Goal: Task Accomplishment & Management: Complete application form

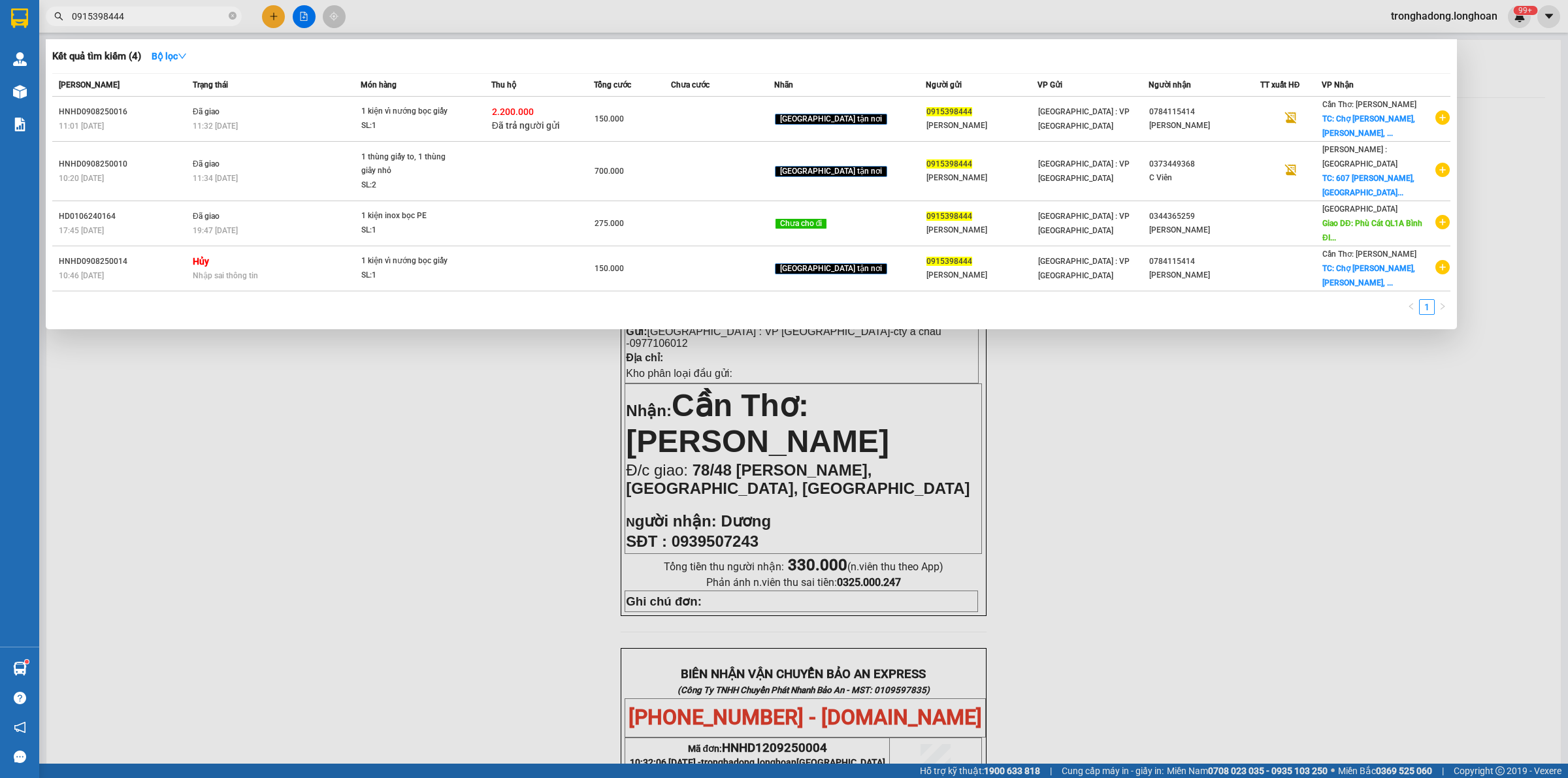
click at [276, 20] on div at bounding box center [784, 389] width 1568 height 778
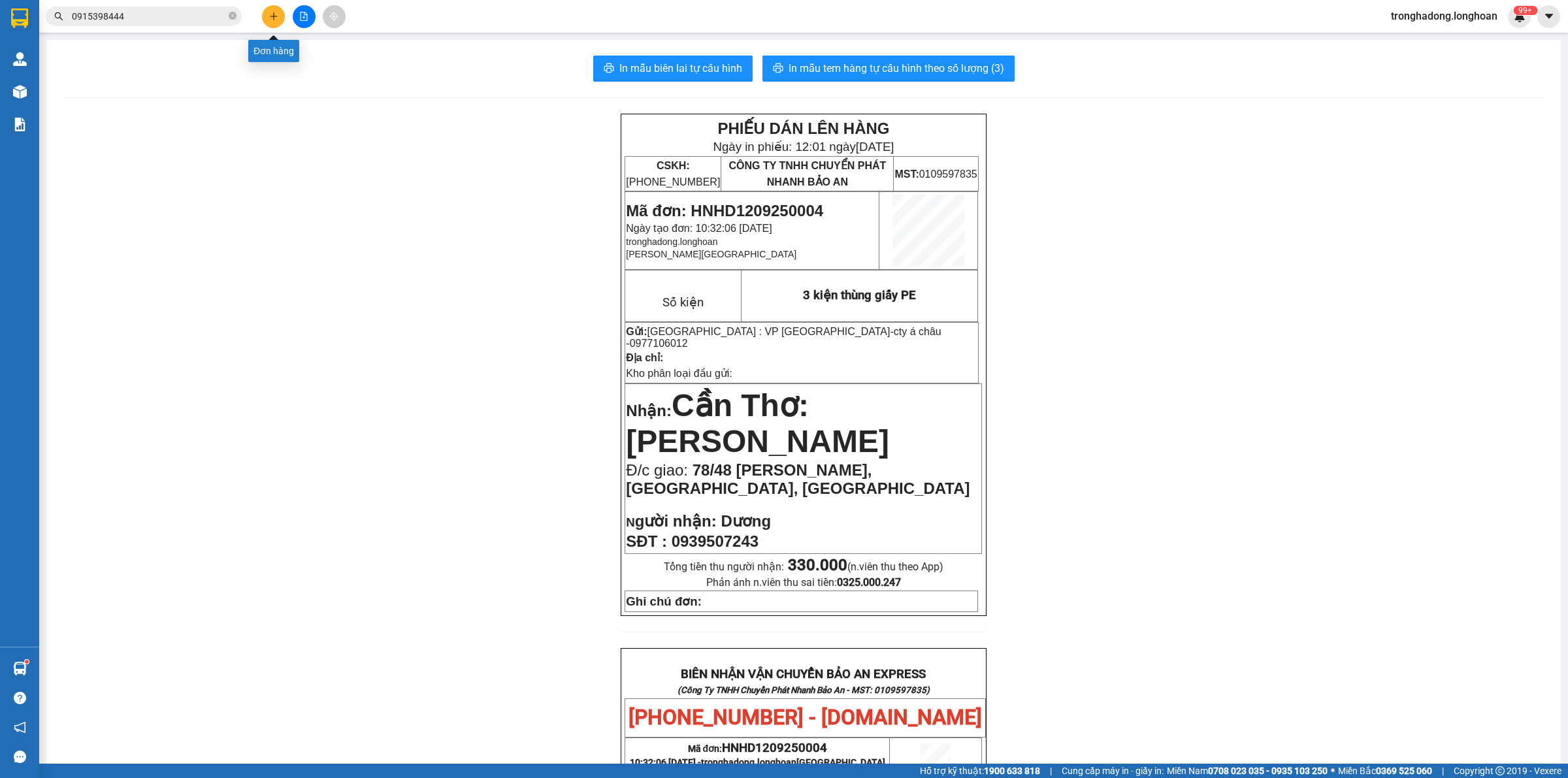
click at [264, 18] on button at bounding box center [273, 17] width 23 height 23
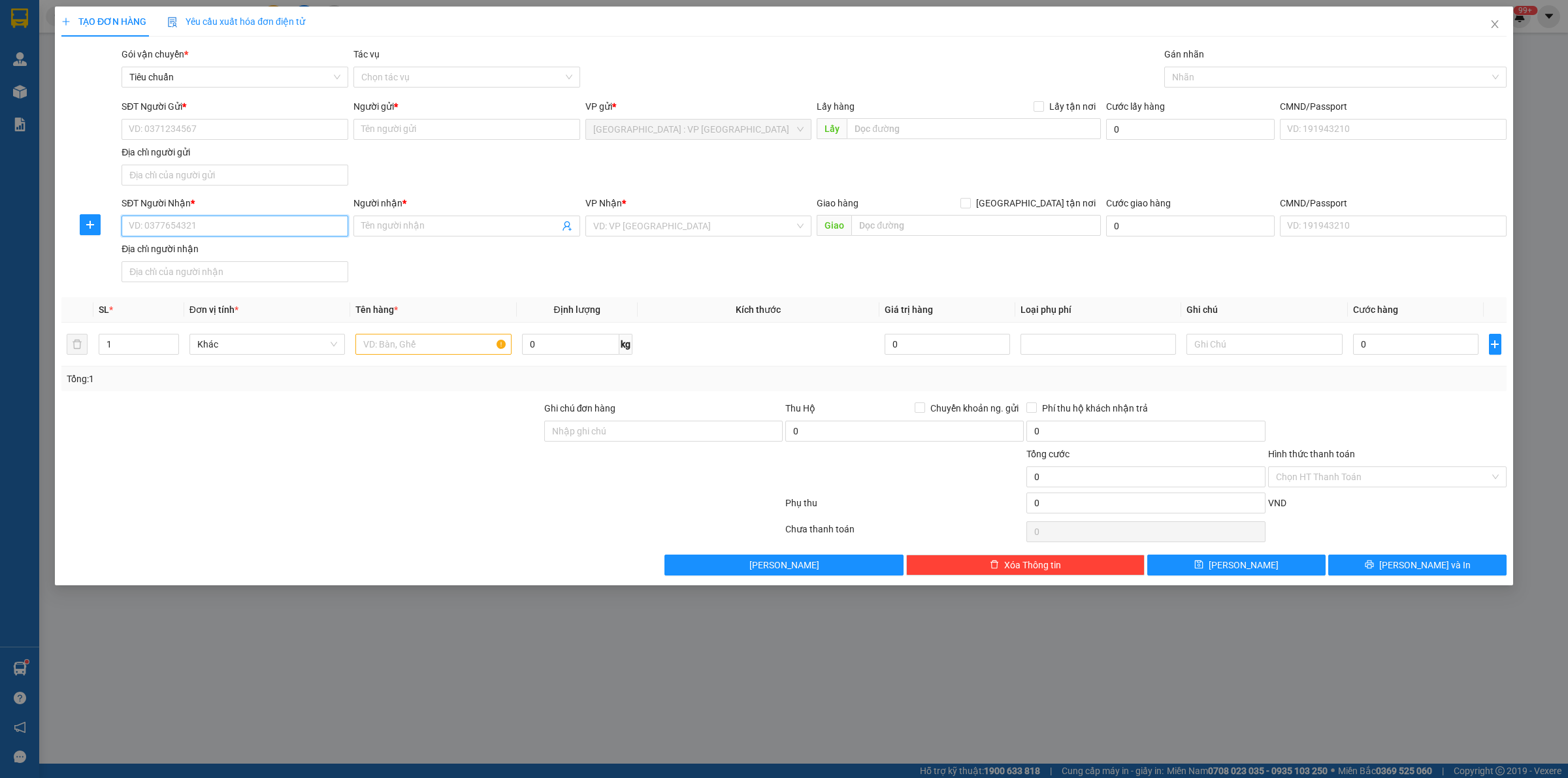
click at [300, 230] on input "SĐT Người Nhận *" at bounding box center [235, 226] width 227 height 21
click at [208, 224] on input "0902535948" at bounding box center [235, 226] width 227 height 21
type input "0902535948"
click at [434, 226] on input "Người nhận *" at bounding box center [461, 226] width 198 height 14
type input "Cty Xuân [GEOGRAPHIC_DATA]"
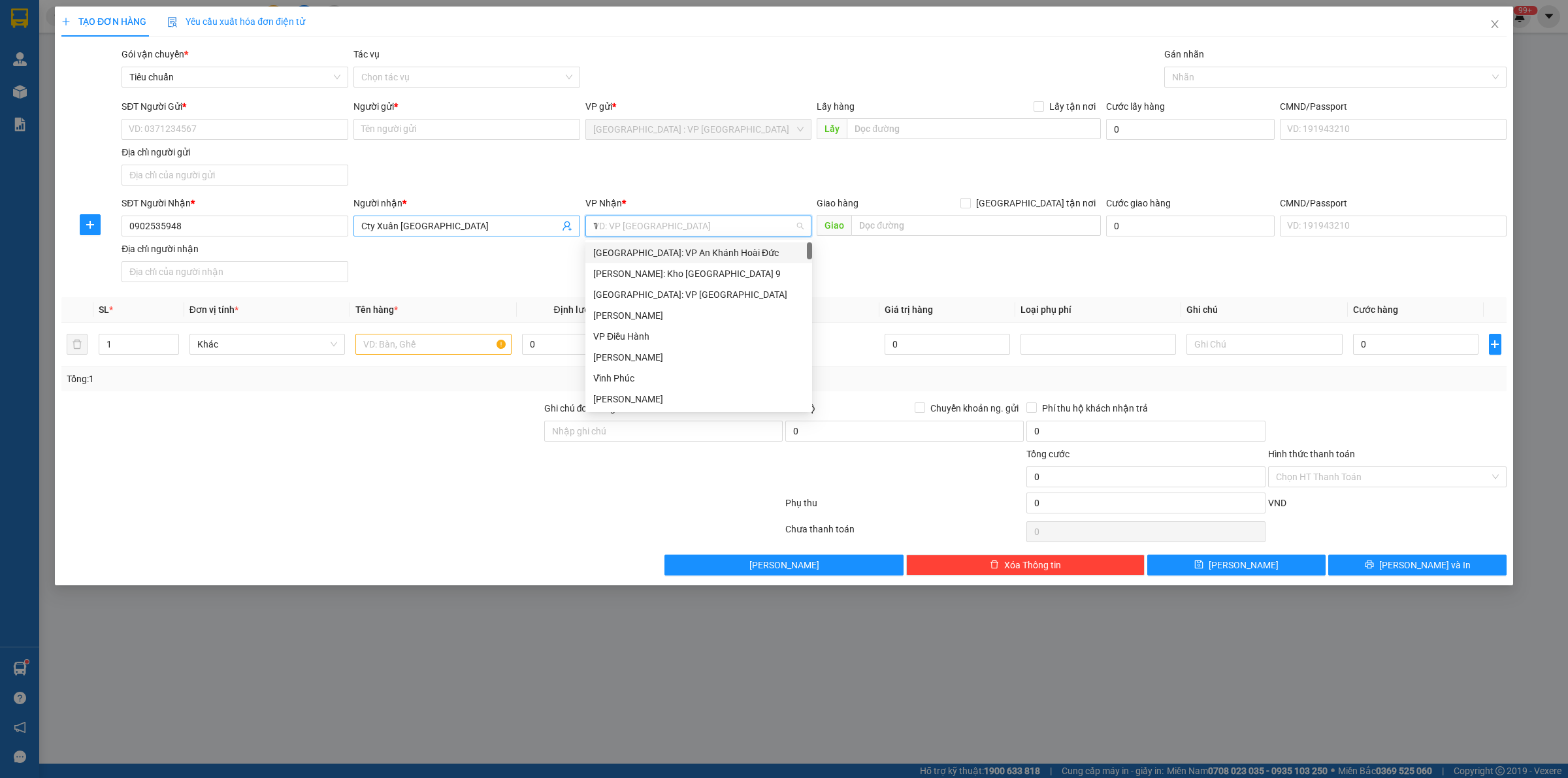
type input "12"
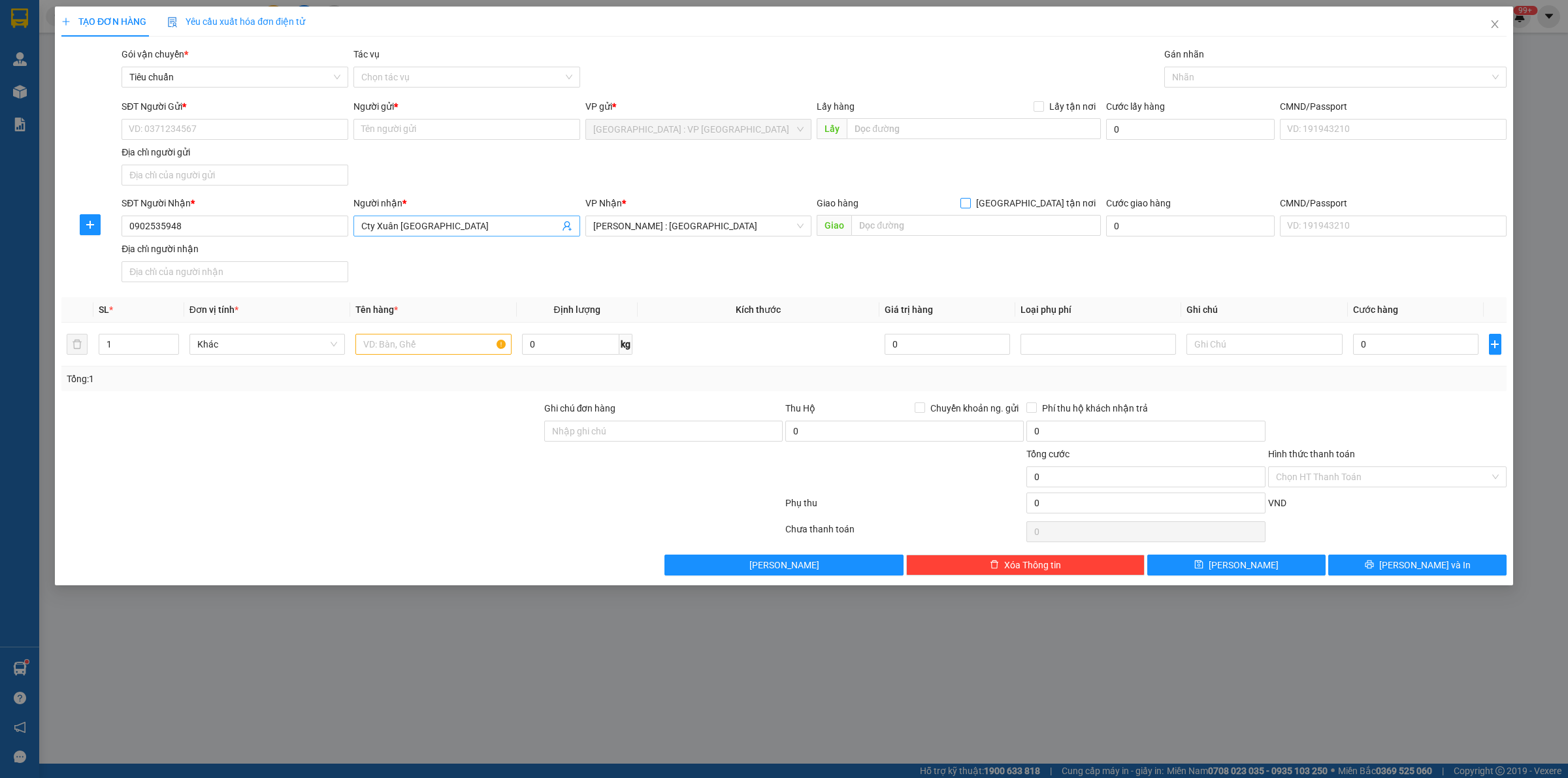
click at [961, 198] on input "[GEOGRAPHIC_DATA] tận nơi" at bounding box center [965, 203] width 9 height 9
checkbox input "true"
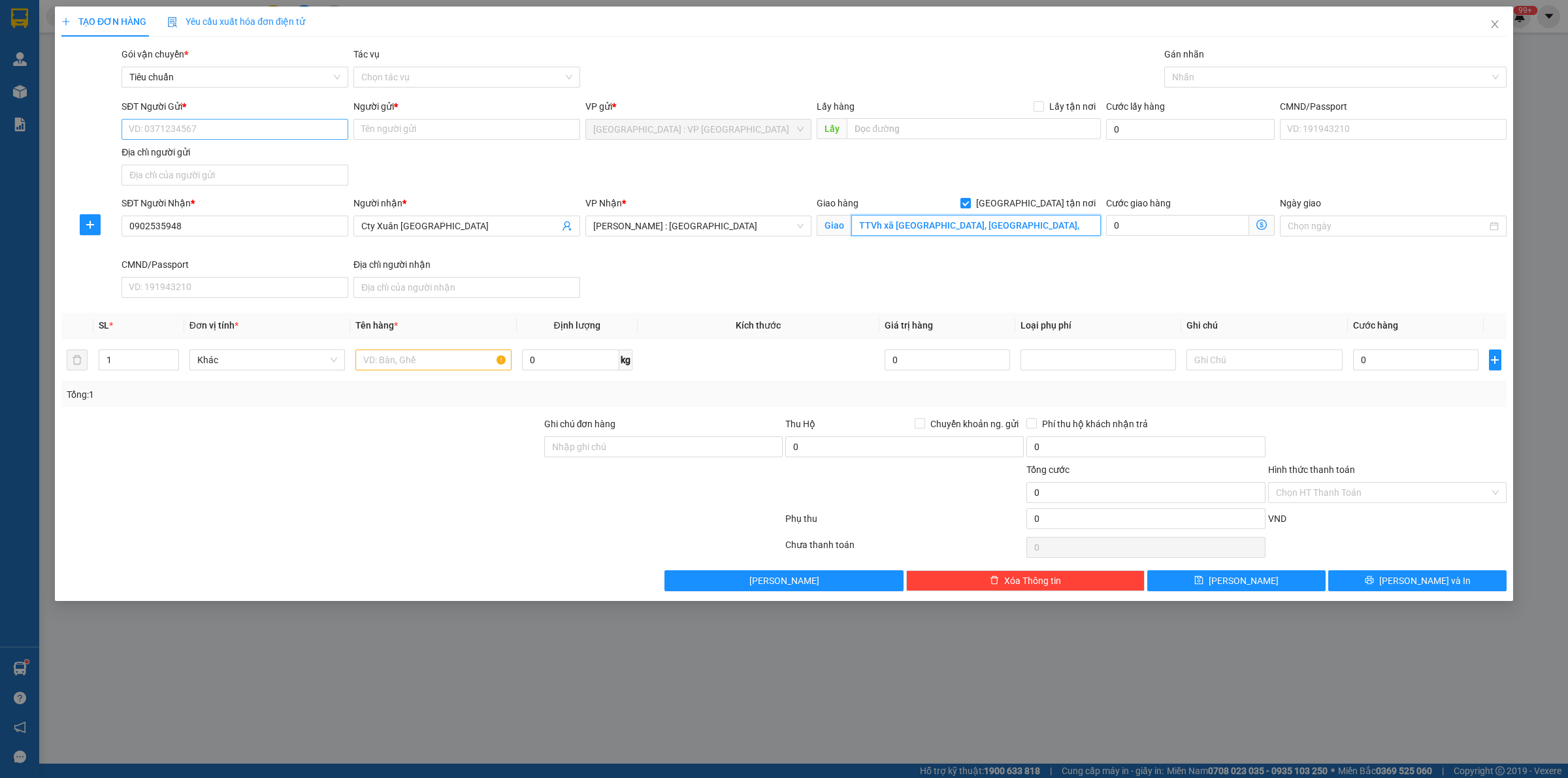
type input "TTVh xã [GEOGRAPHIC_DATA], [GEOGRAPHIC_DATA],"
click at [188, 121] on input "SĐT Người Gửi *" at bounding box center [235, 129] width 227 height 21
click at [404, 364] on input "text" at bounding box center [433, 360] width 156 height 21
type input "2 thùng nhôm sơn, 1 thùng giấy"
type input "51"
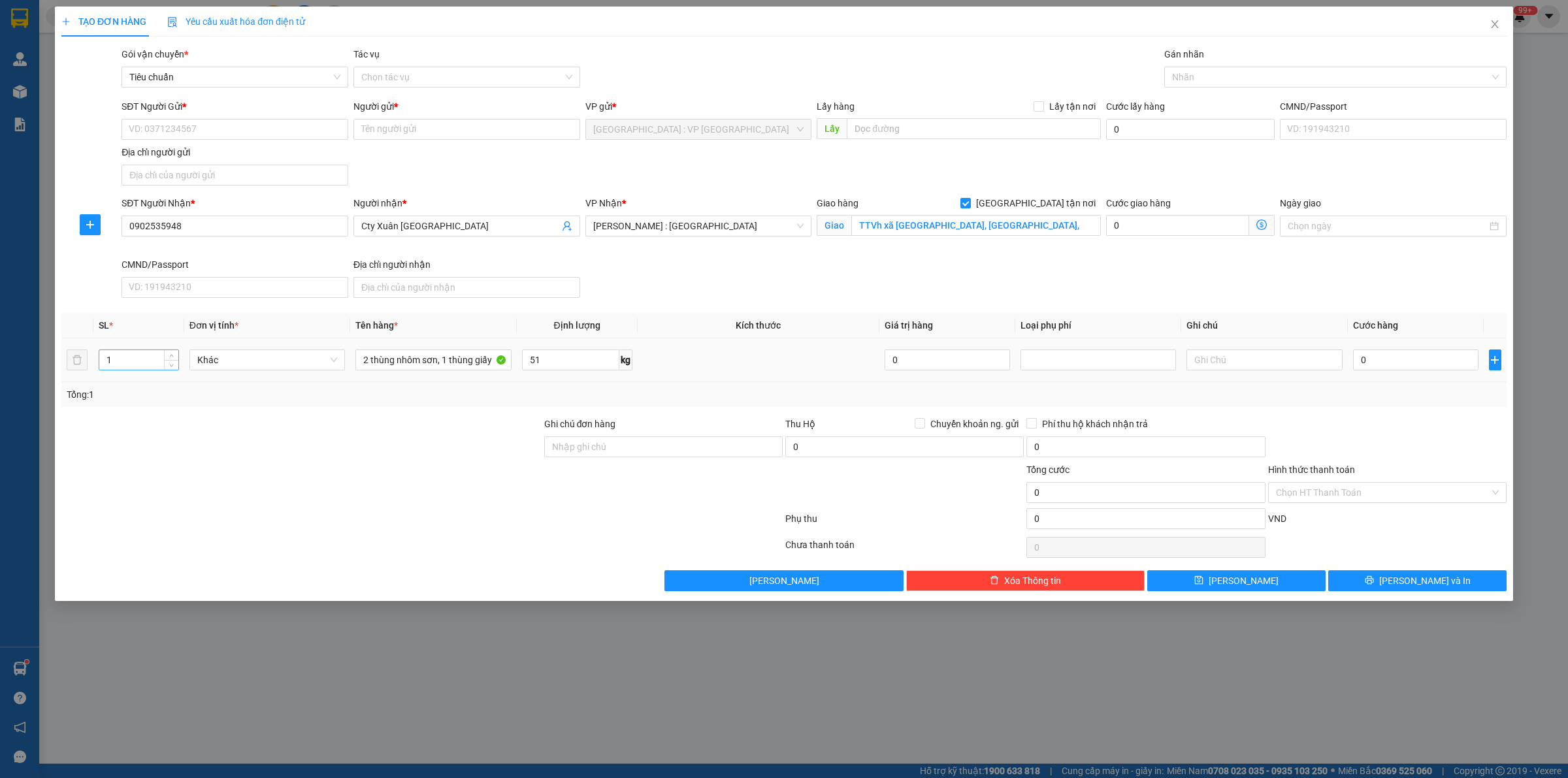
click at [141, 366] on input "1" at bounding box center [139, 360] width 79 height 20
type input "3"
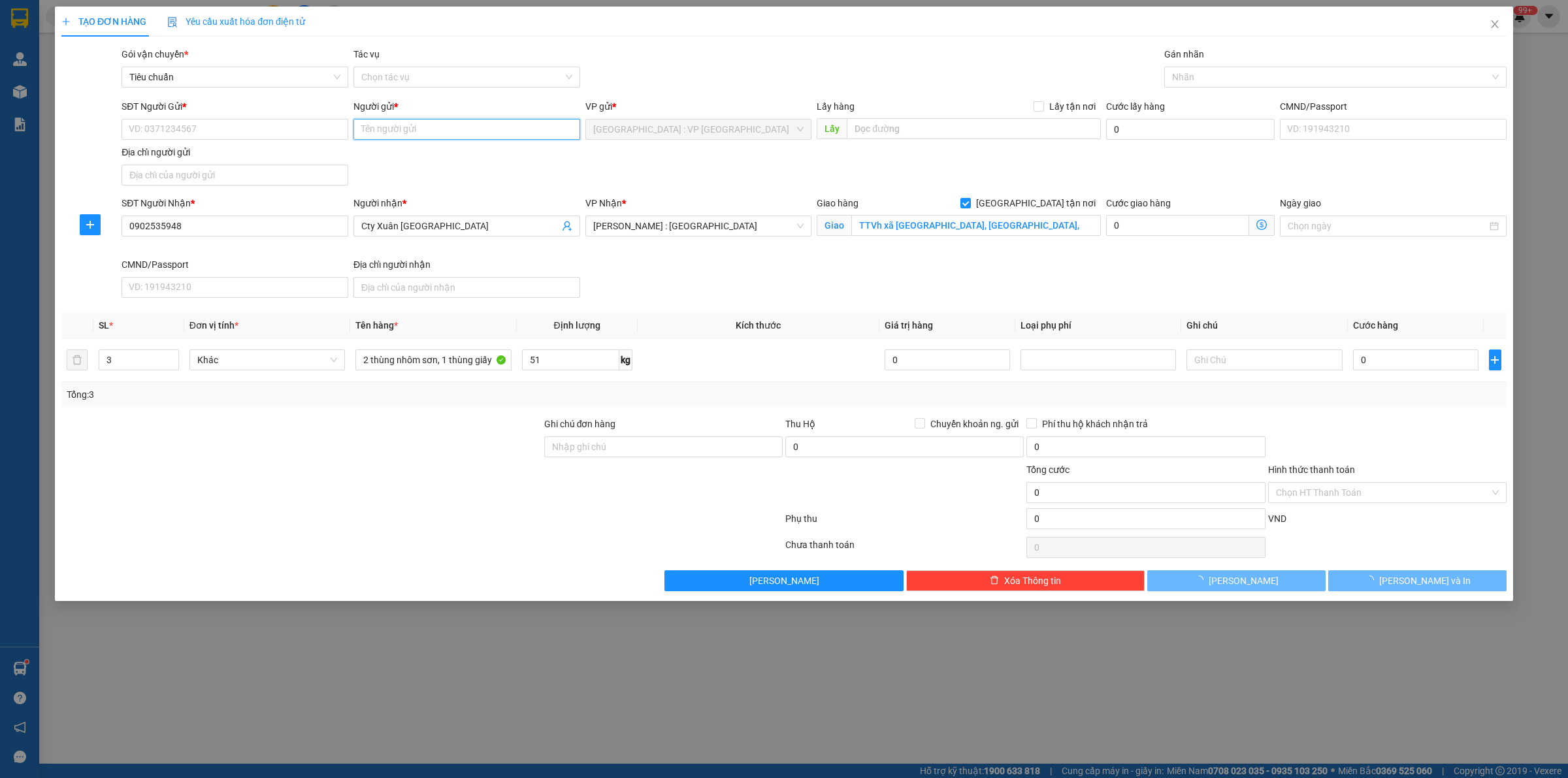
click at [407, 137] on input "Người gửi *" at bounding box center [467, 129] width 227 height 21
type input "hts"
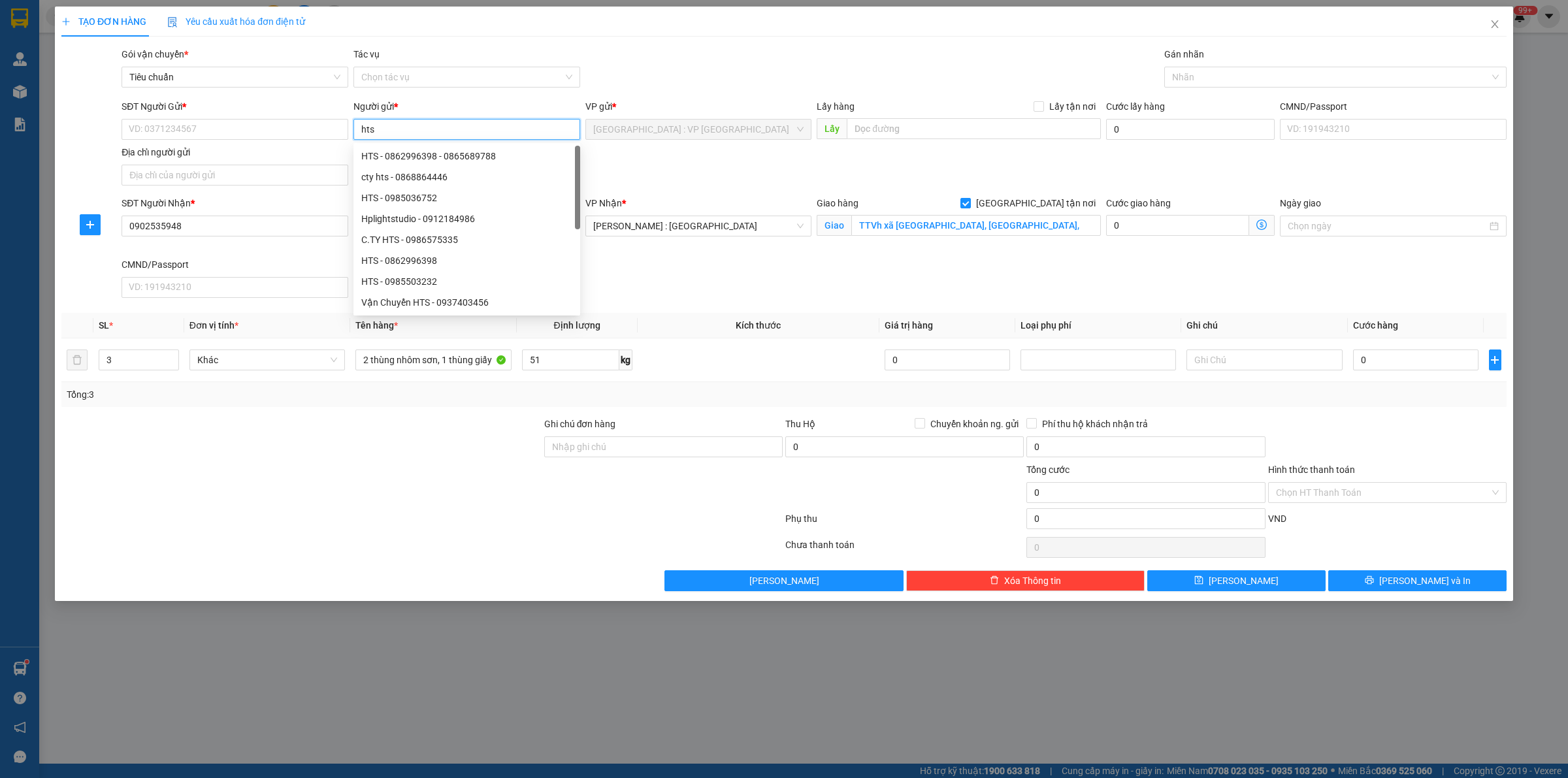
click at [401, 128] on input "hts" at bounding box center [467, 129] width 227 height 21
click at [413, 155] on div "HTS - 0862996398 - 0865689788" at bounding box center [467, 156] width 211 height 14
type input "0865689788"
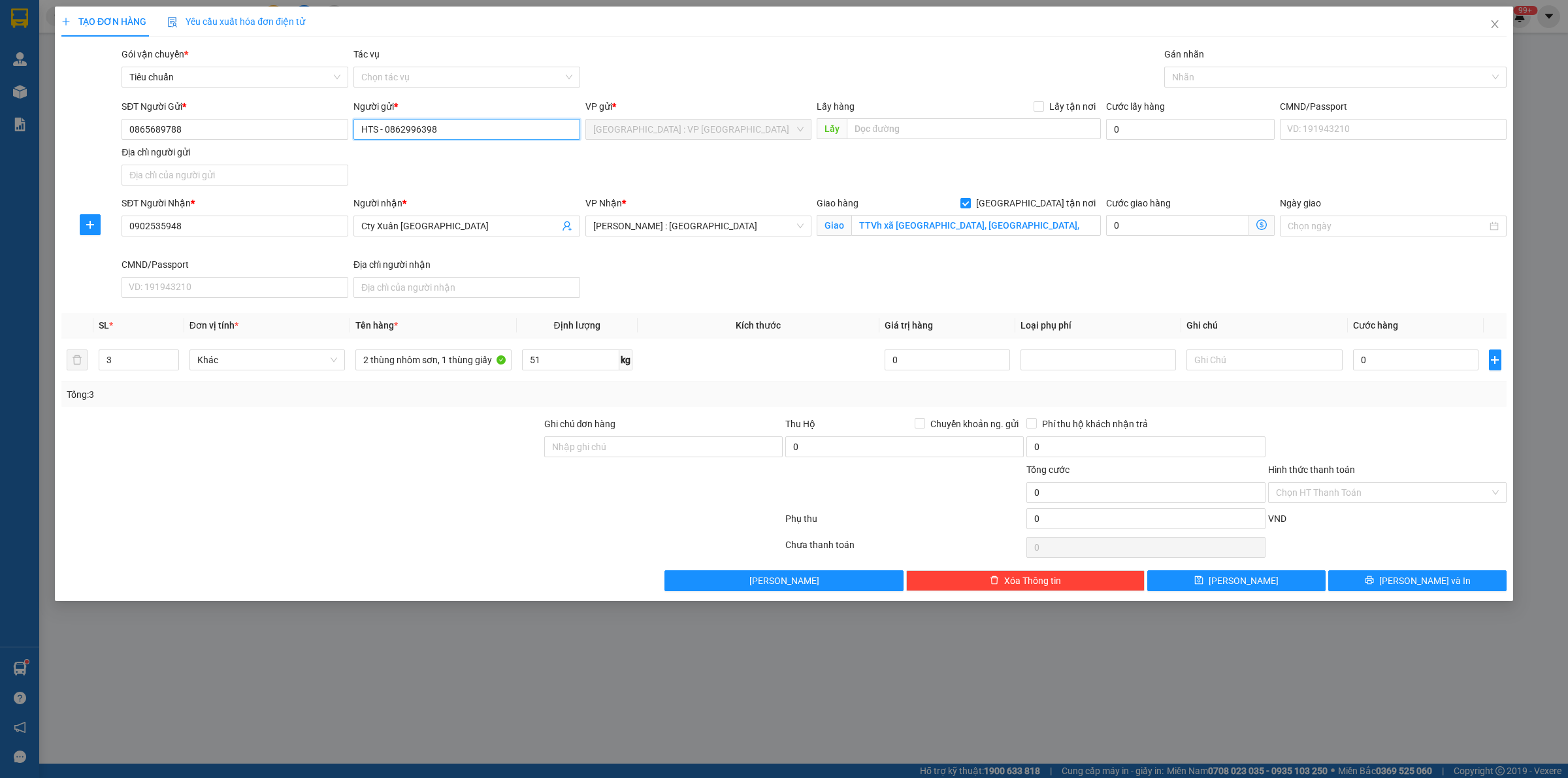
type input "HTS - 0862996398"
click at [605, 158] on div "SĐT Người Gửi * 0865689788 Người gửi * HTS - 0862996398 VP gửi * [GEOGRAPHIC_DA…" at bounding box center [814, 144] width 1390 height 92
click at [1214, 79] on div at bounding box center [1329, 76] width 323 height 16
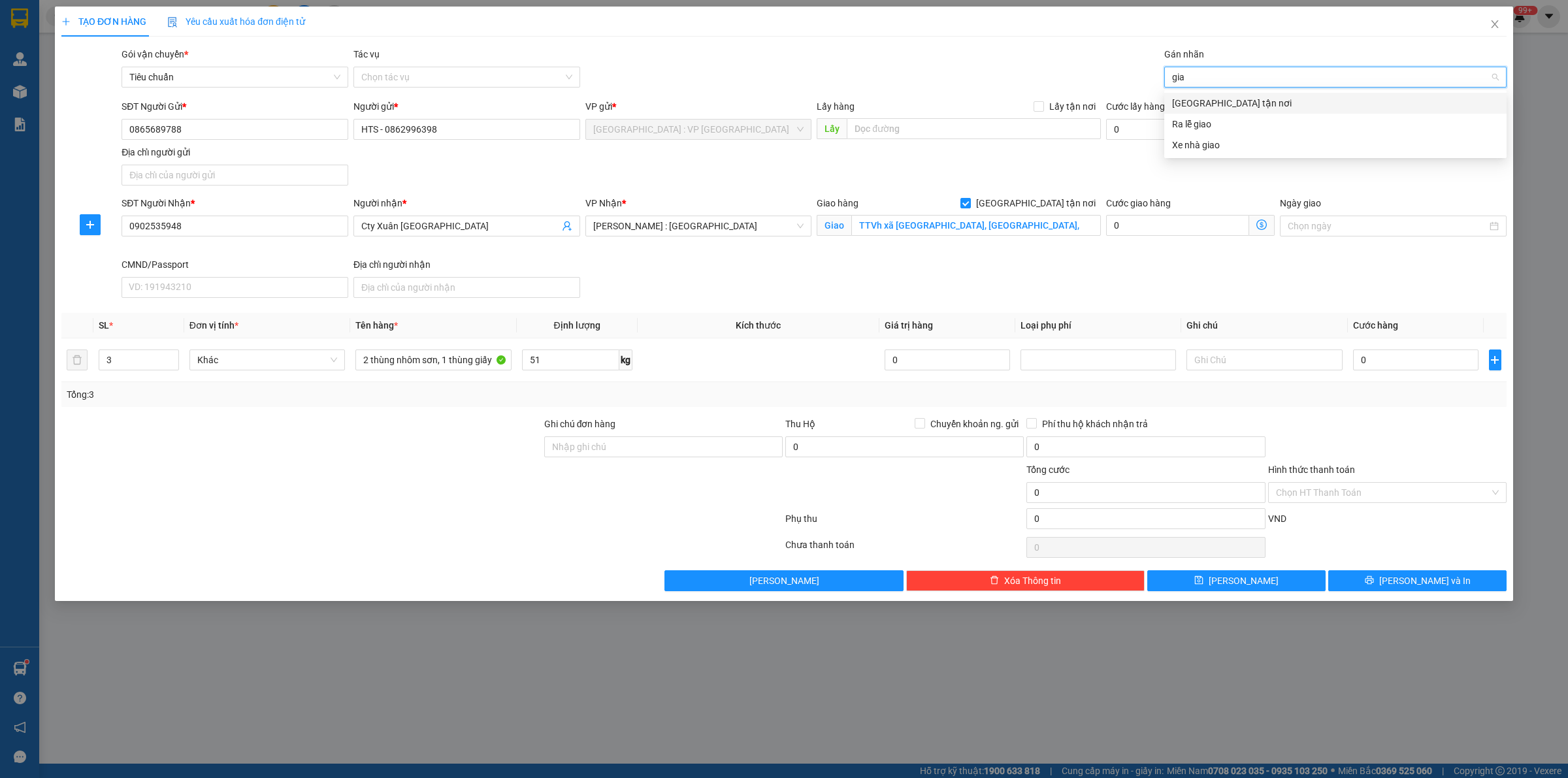
type input "giao"
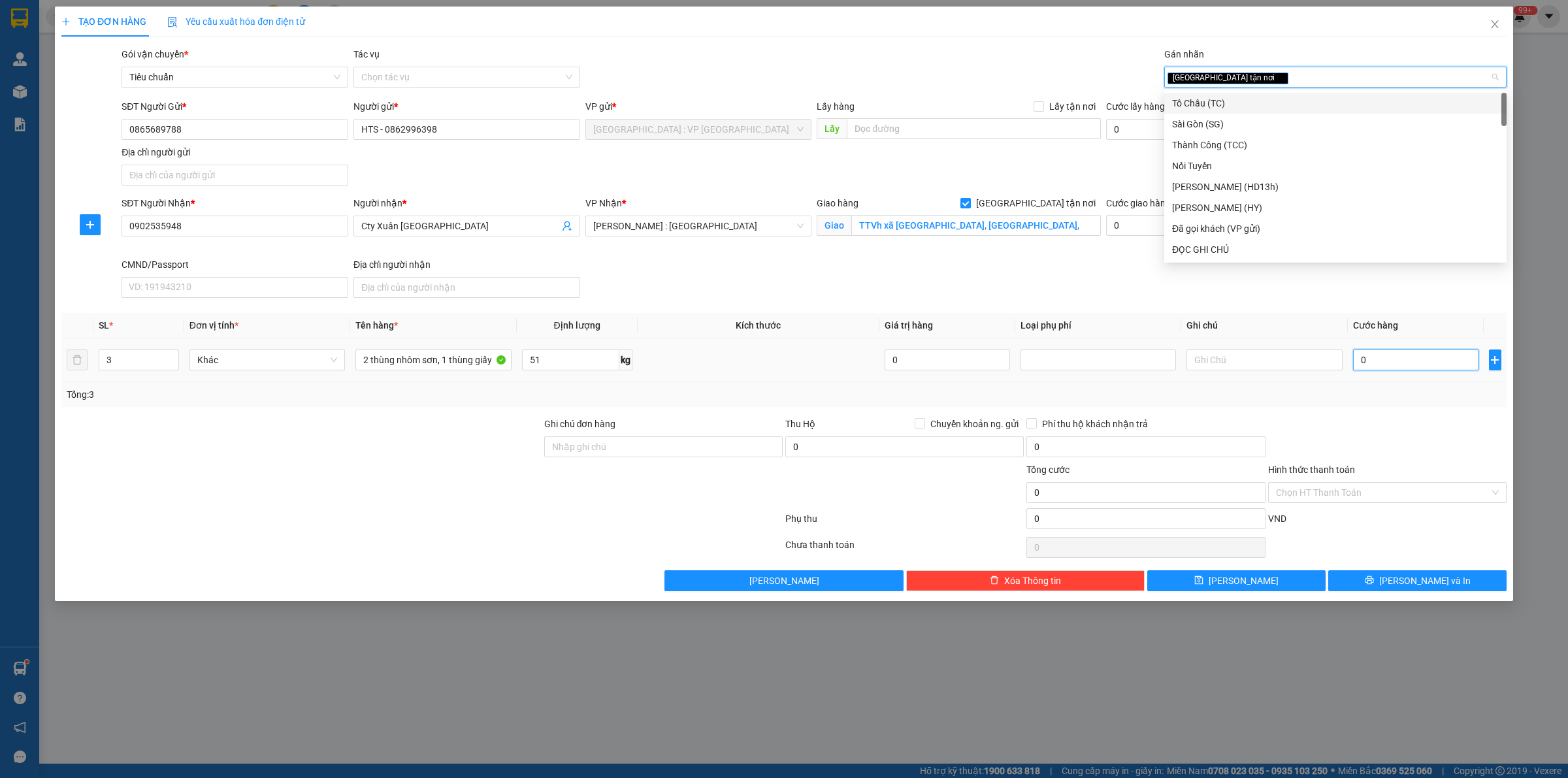
click at [1398, 365] on input "0" at bounding box center [1416, 360] width 126 height 21
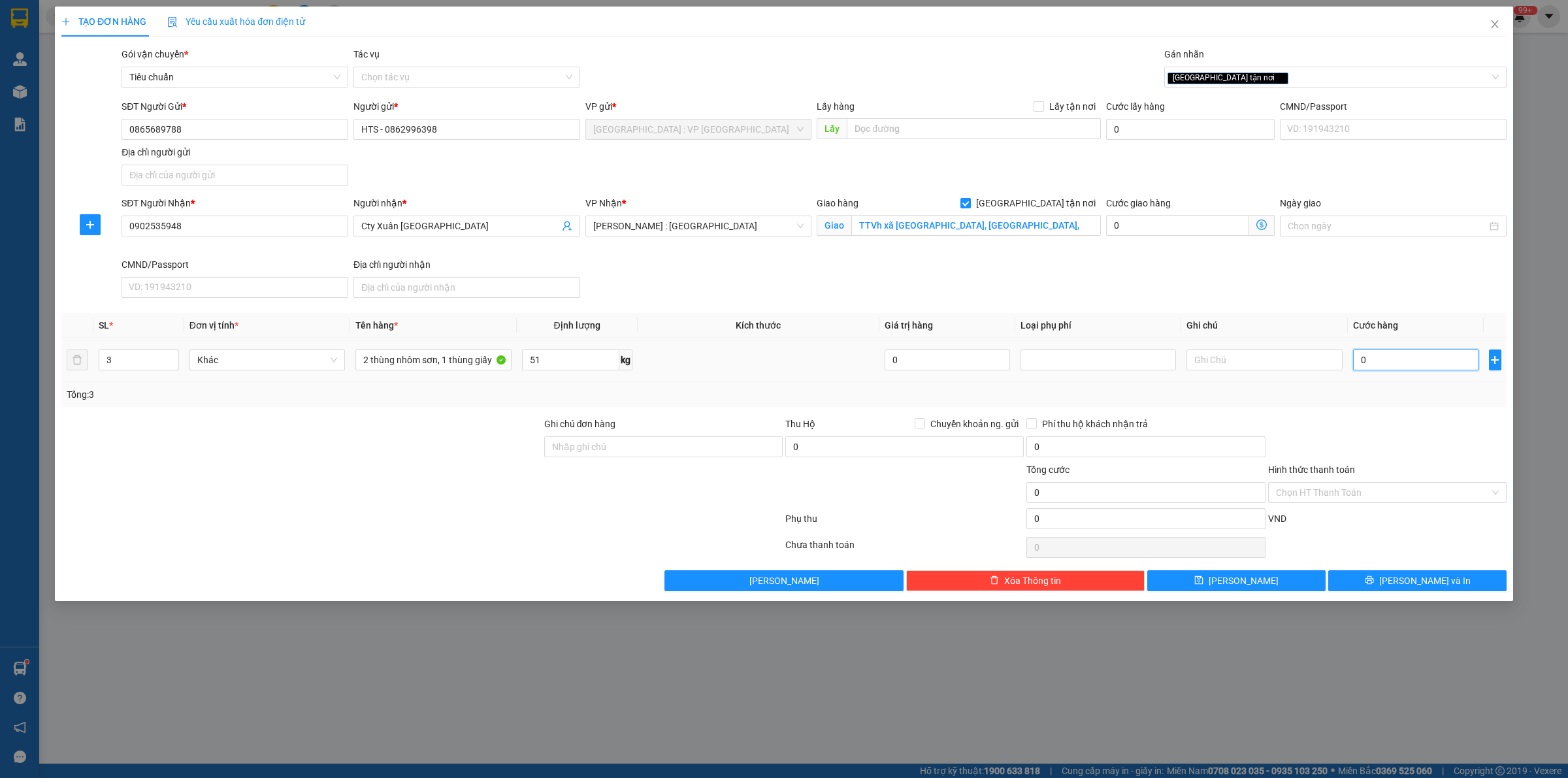
type input "4"
type input "43"
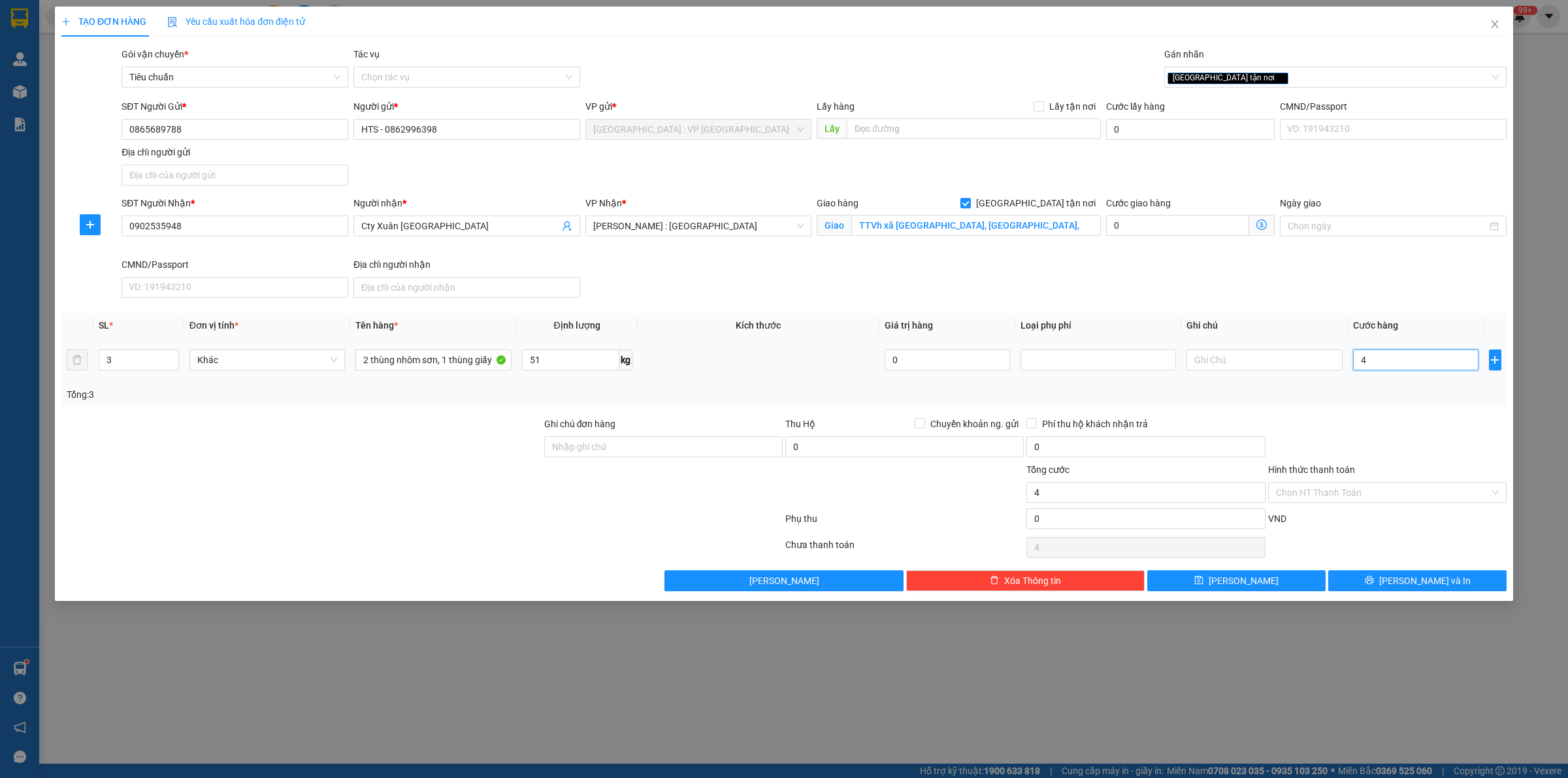
type input "43"
type input "430"
type input "4.300"
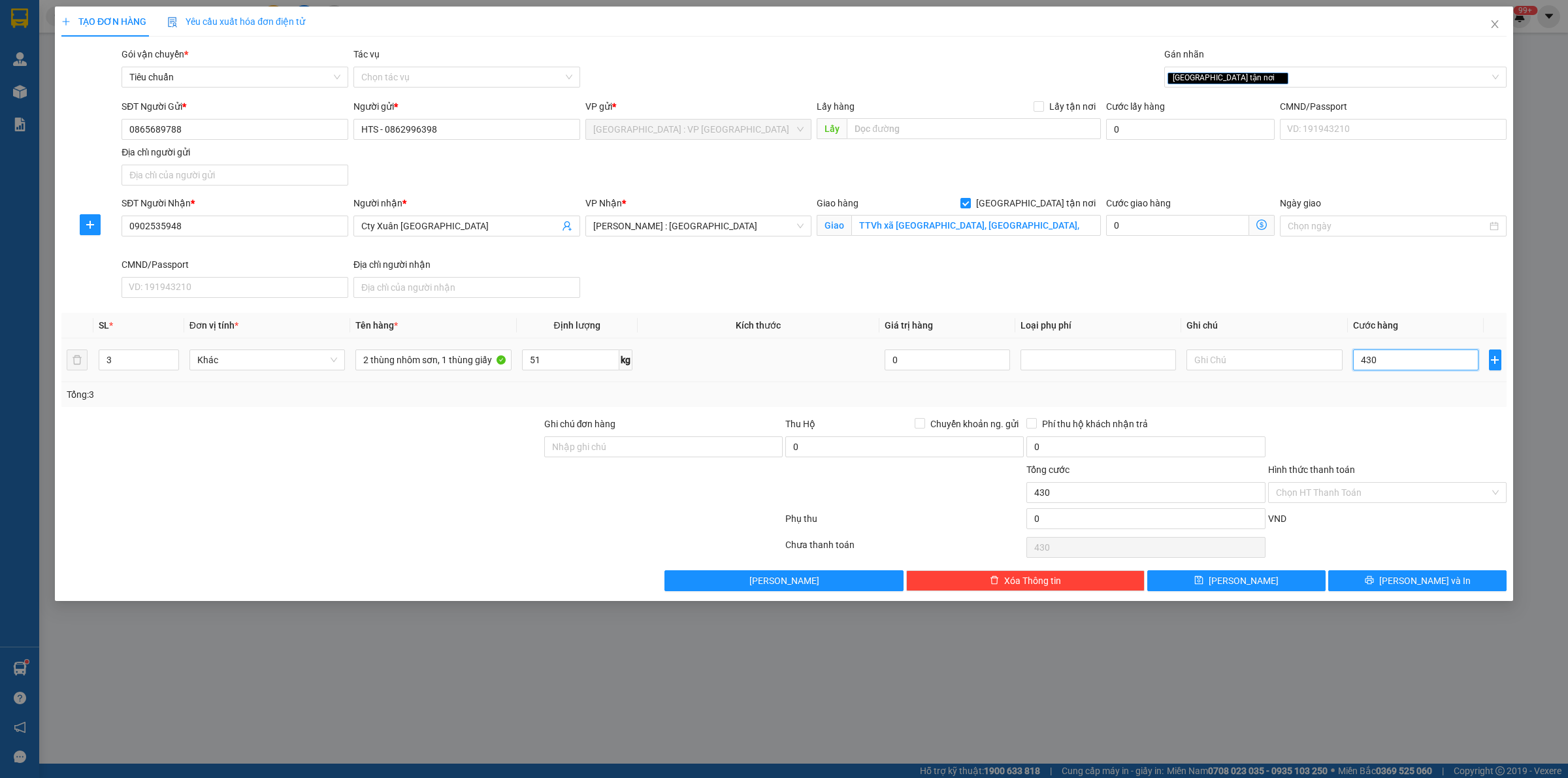
type input "4.300"
type input "43.000"
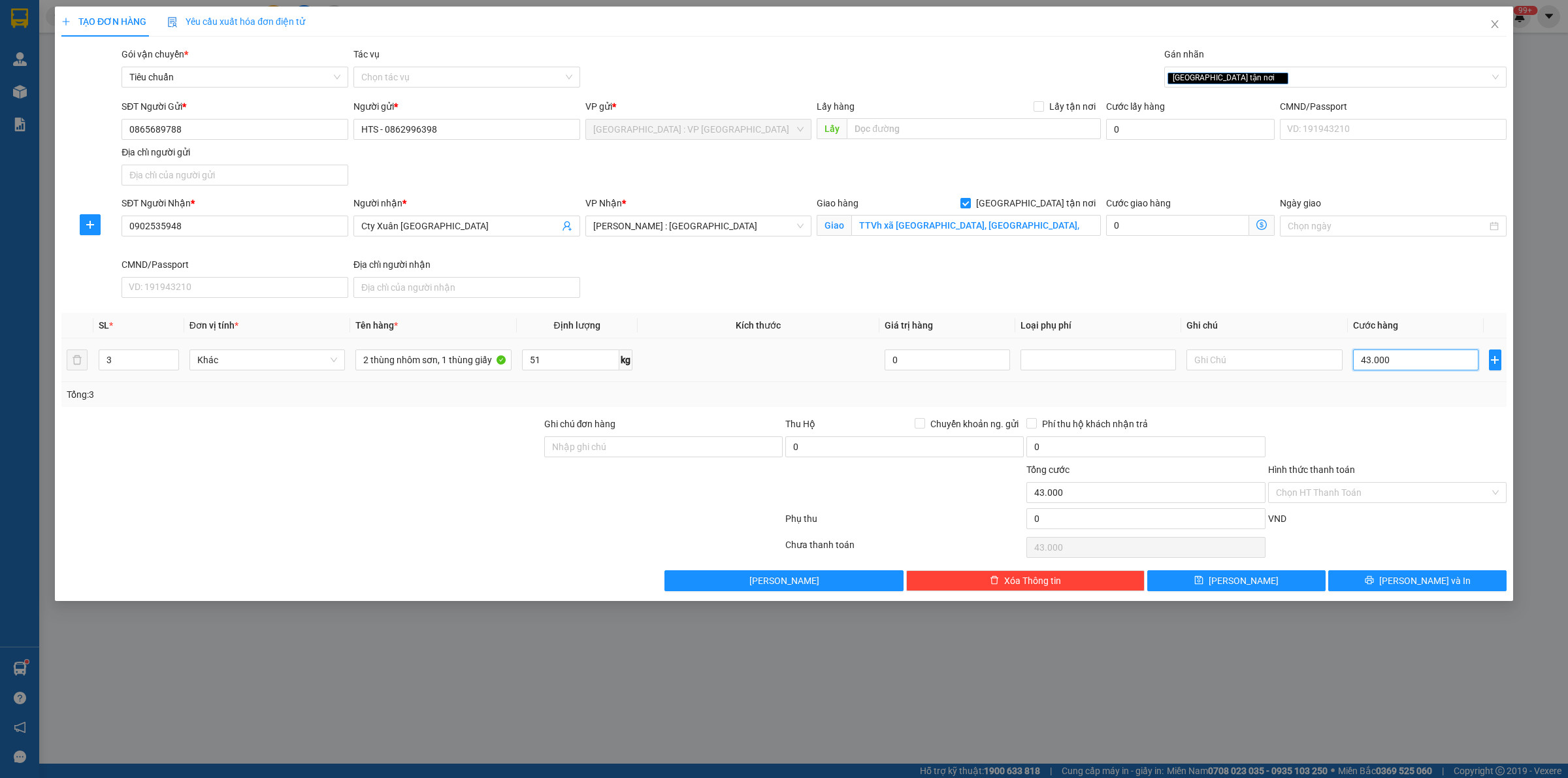
type input "430.000"
click at [1417, 593] on div "TẠO ĐƠN HÀNG Yêu cầu xuất hóa đơn điện tử Transit Pickup Surcharge Ids Transit …" at bounding box center [784, 304] width 1458 height 595
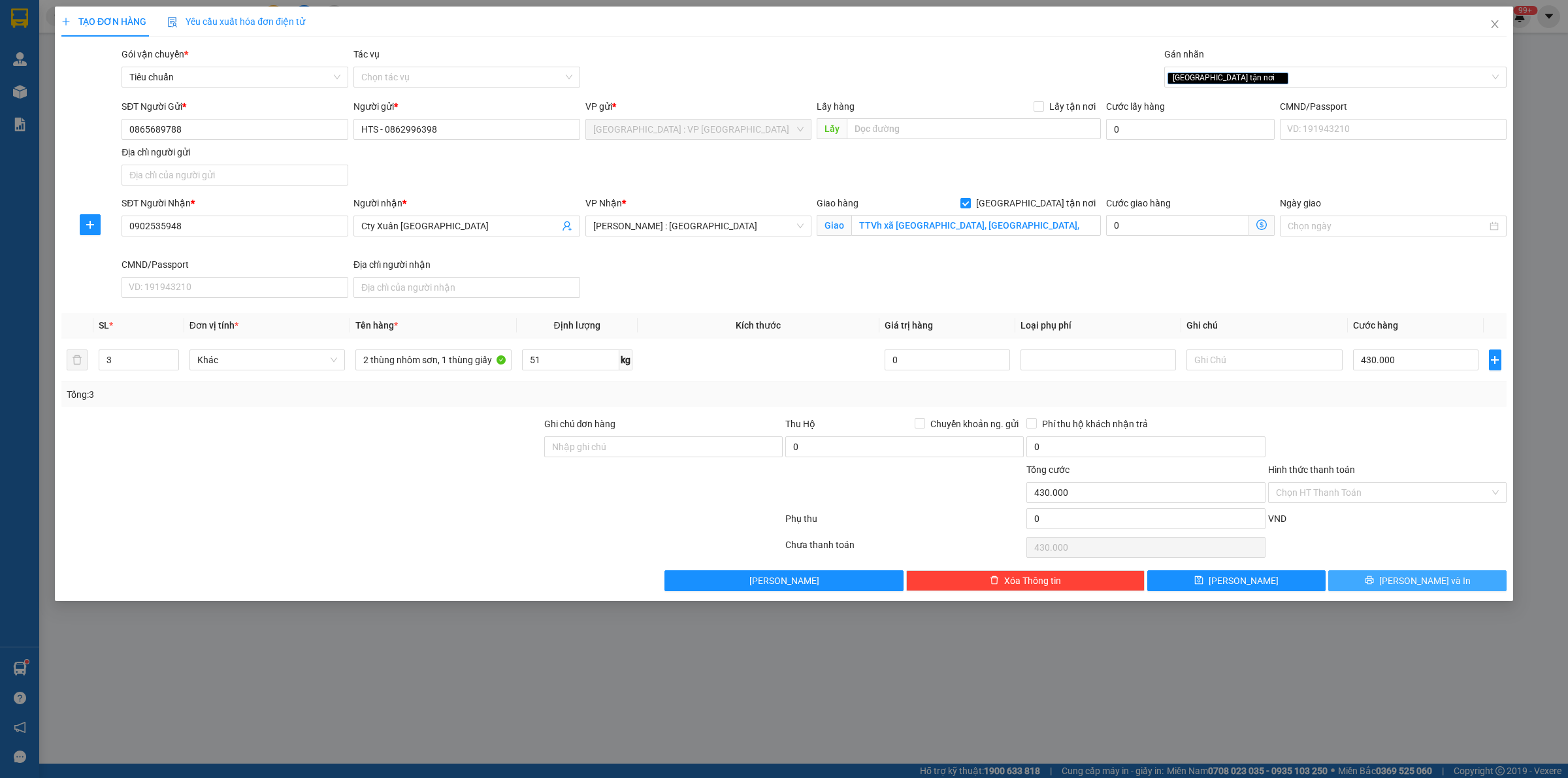
click at [1415, 586] on span "[PERSON_NAME] và In" at bounding box center [1424, 580] width 92 height 14
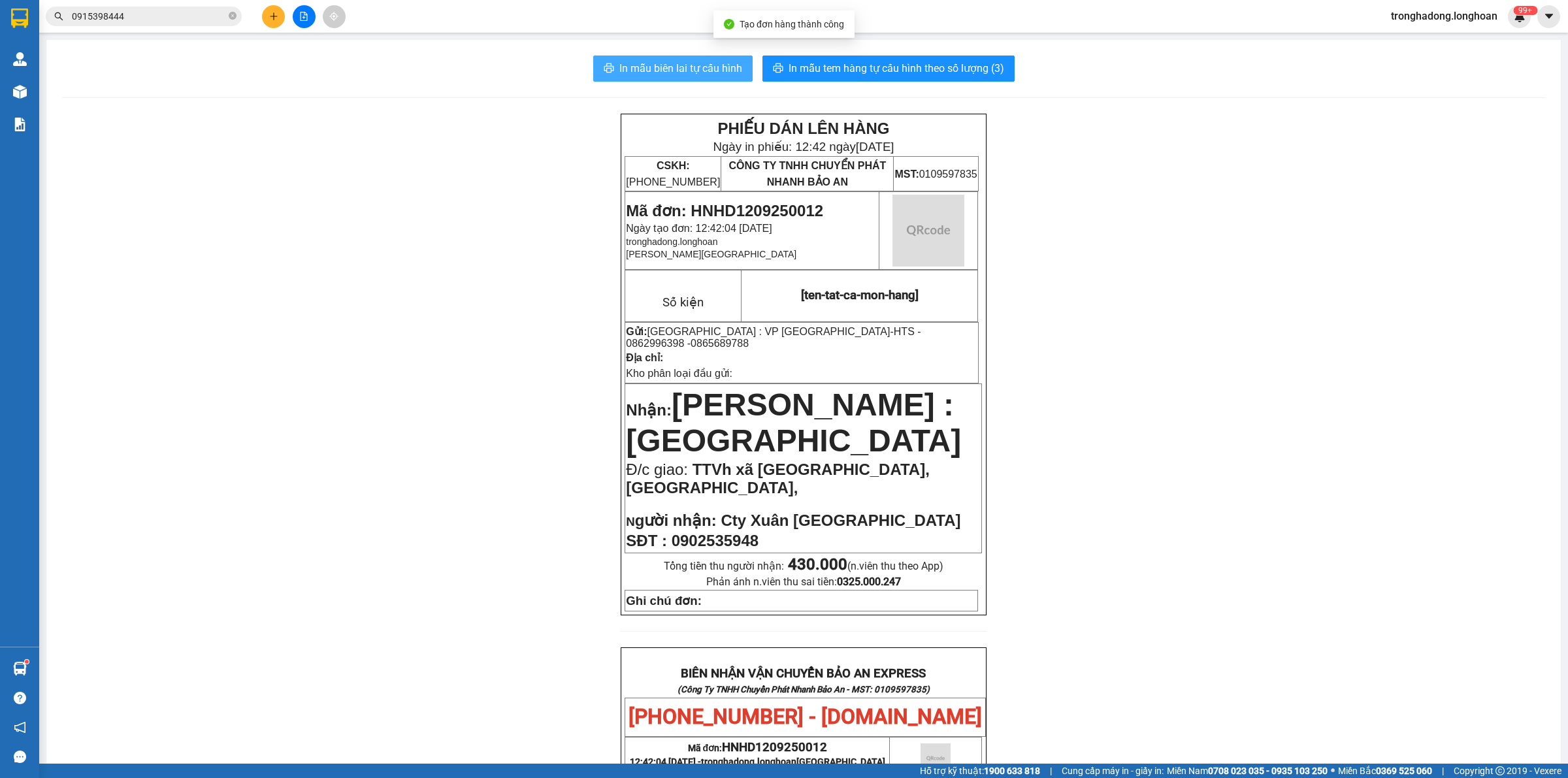
click at [607, 76] on button "In mẫu biên lai tự cấu hình" at bounding box center [673, 69] width 160 height 26
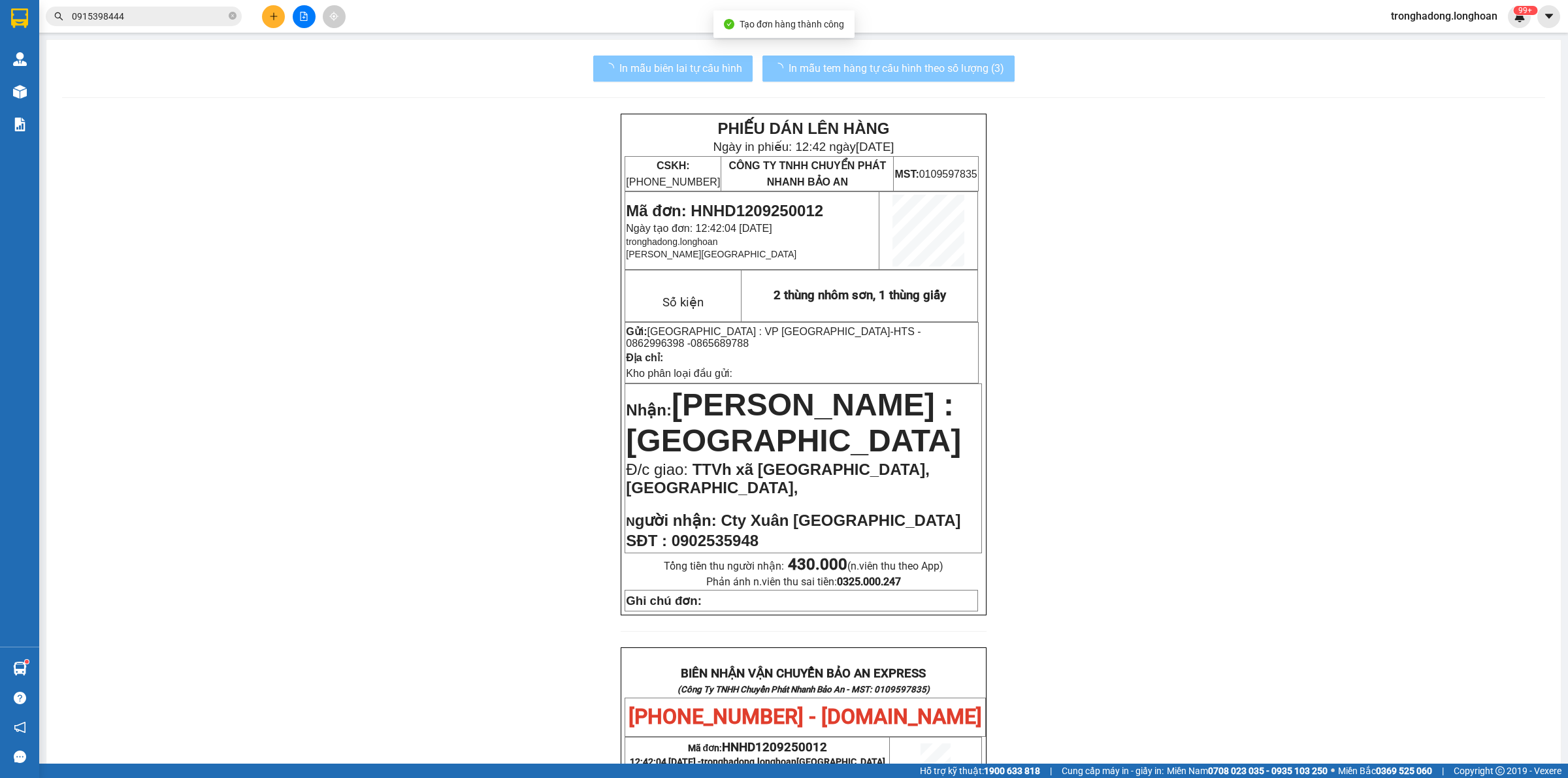
click at [882, 72] on span "In mẫu tem hàng tự cấu hình theo số lượng (3)" at bounding box center [896, 68] width 215 height 16
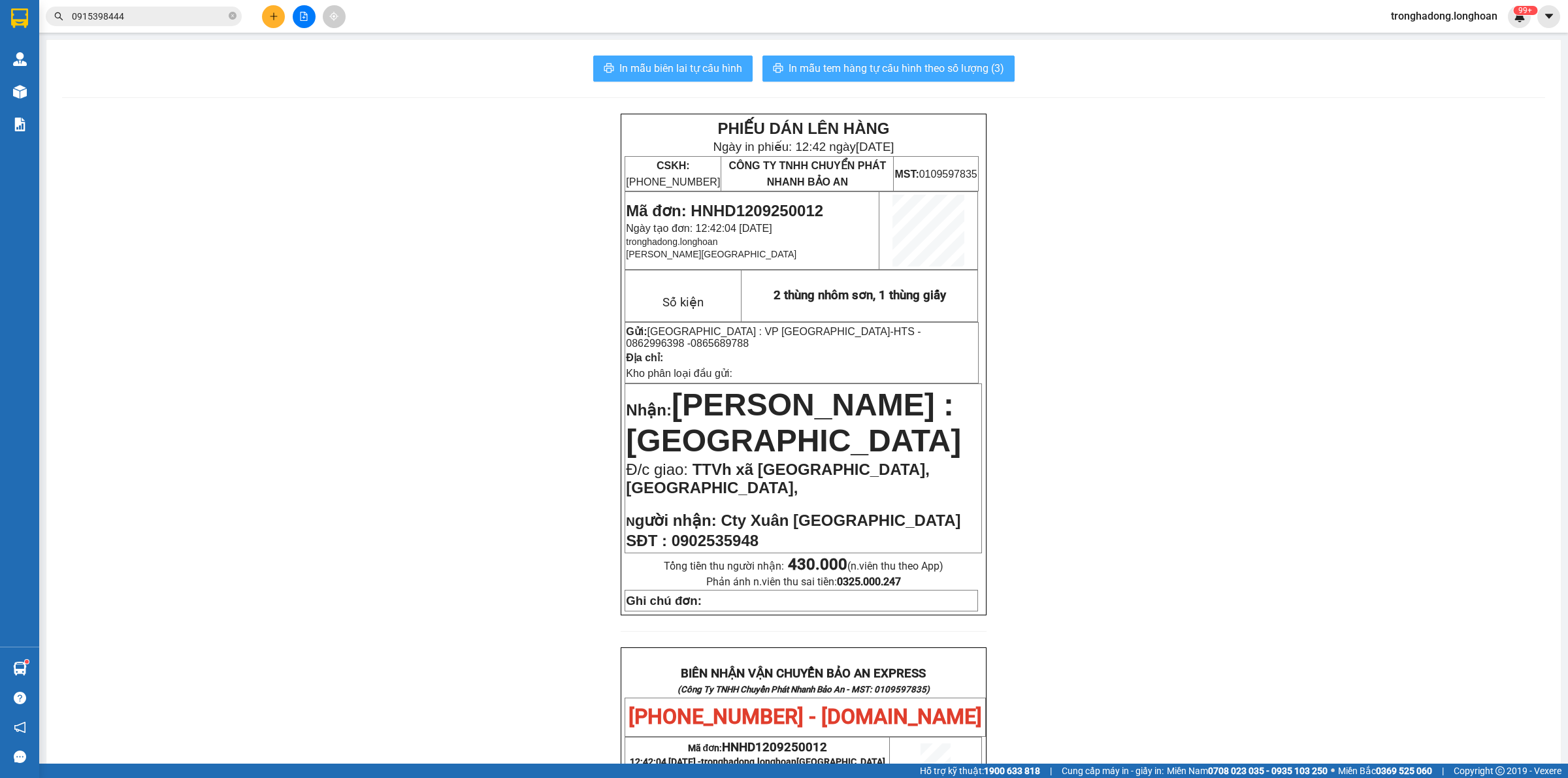
click at [762, 56] on button "In mẫu tem hàng tự cấu hình theo số lượng (3)" at bounding box center [888, 69] width 252 height 26
